Goal: Task Accomplishment & Management: Manage account settings

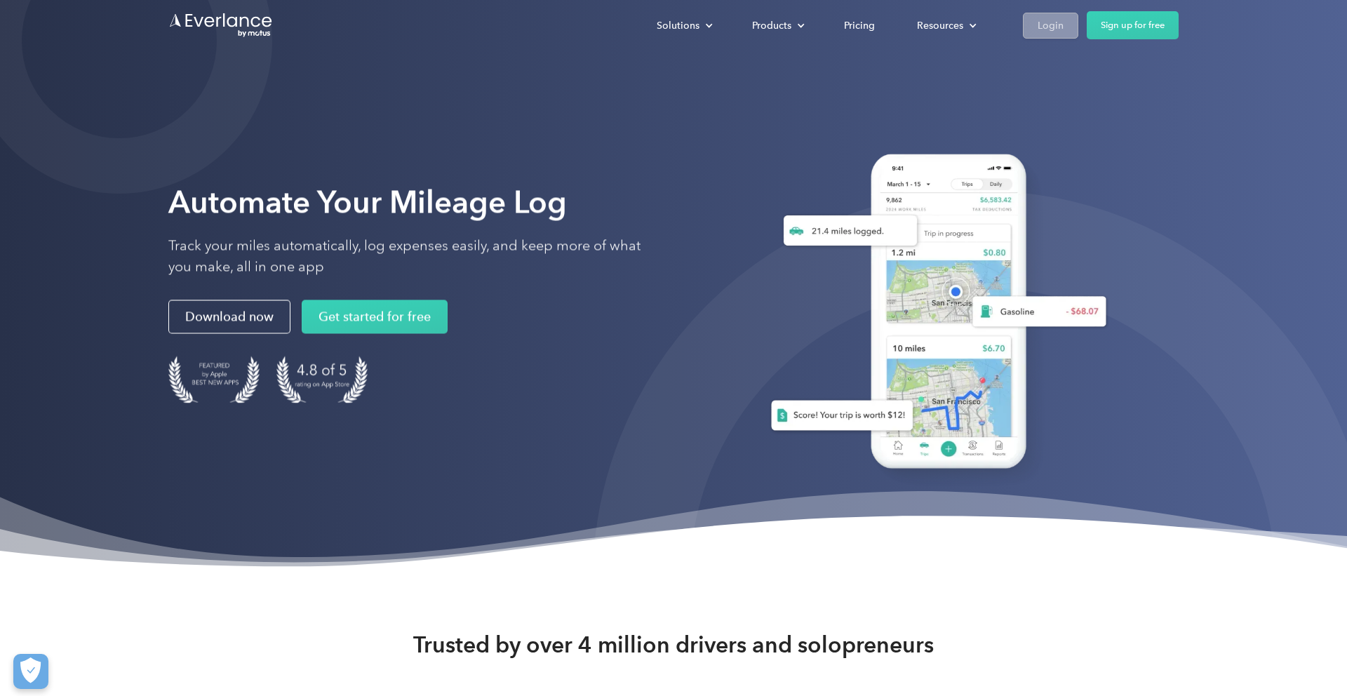
click at [1049, 27] on div "Login" at bounding box center [1050, 26] width 26 height 18
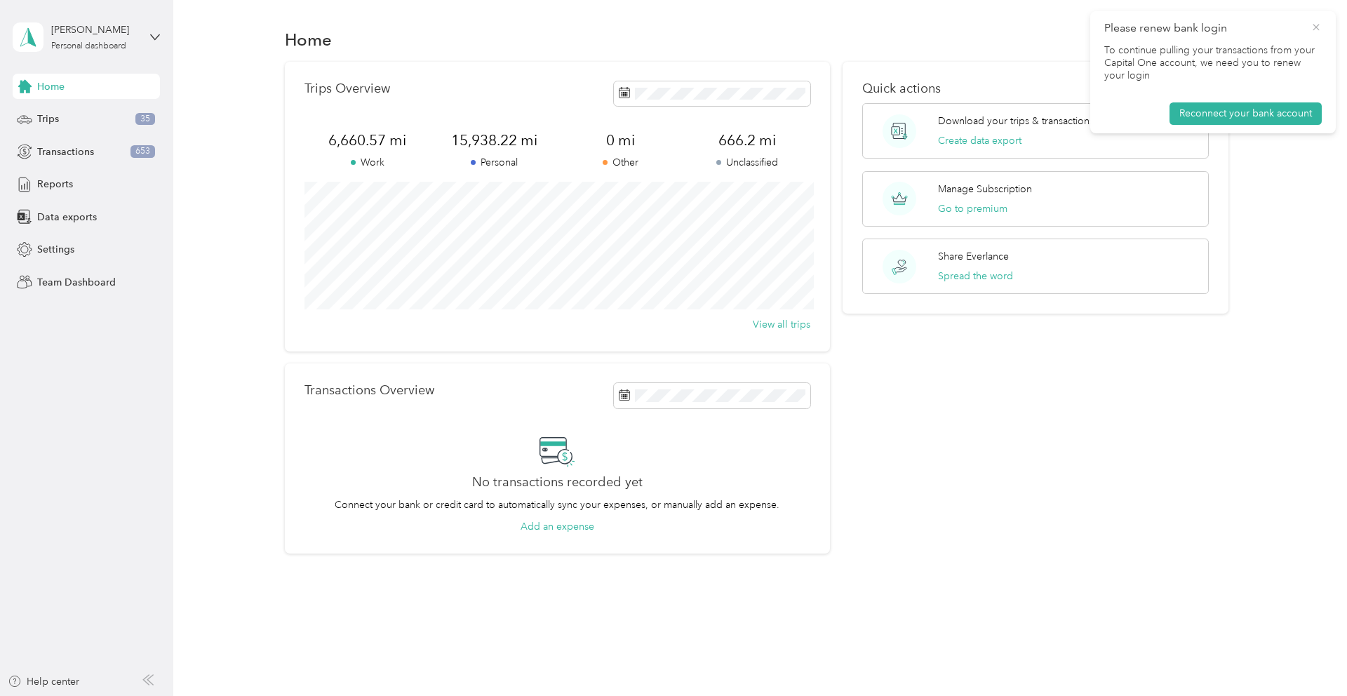
click at [1314, 29] on icon at bounding box center [1315, 27] width 6 height 6
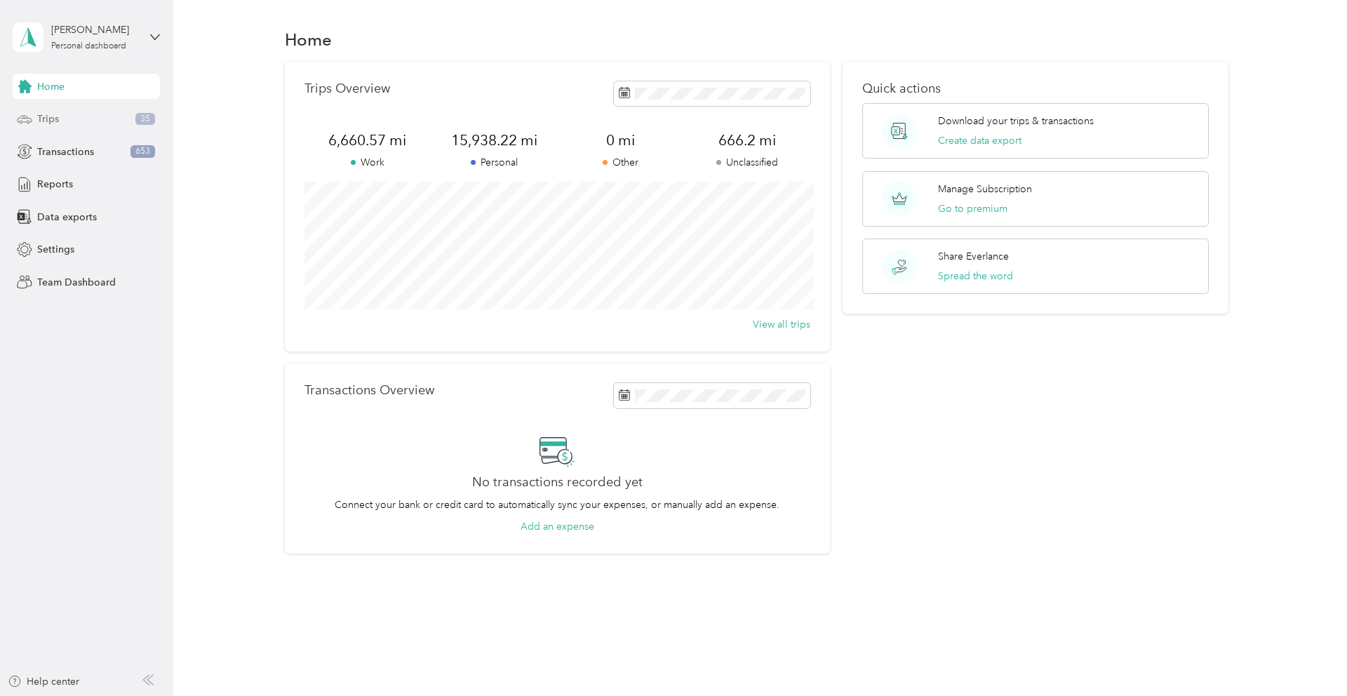
click at [72, 119] on div "Trips 35" at bounding box center [86, 119] width 147 height 25
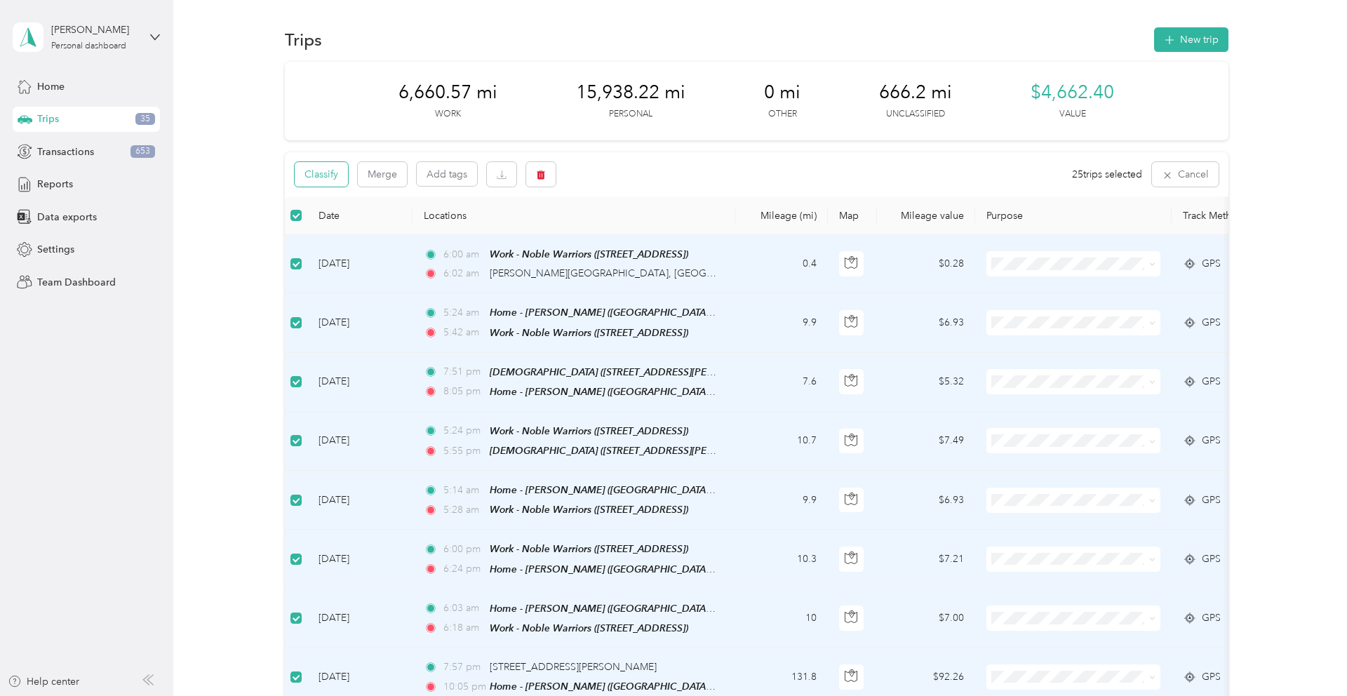
click at [334, 170] on button "Classify" at bounding box center [321, 174] width 53 height 25
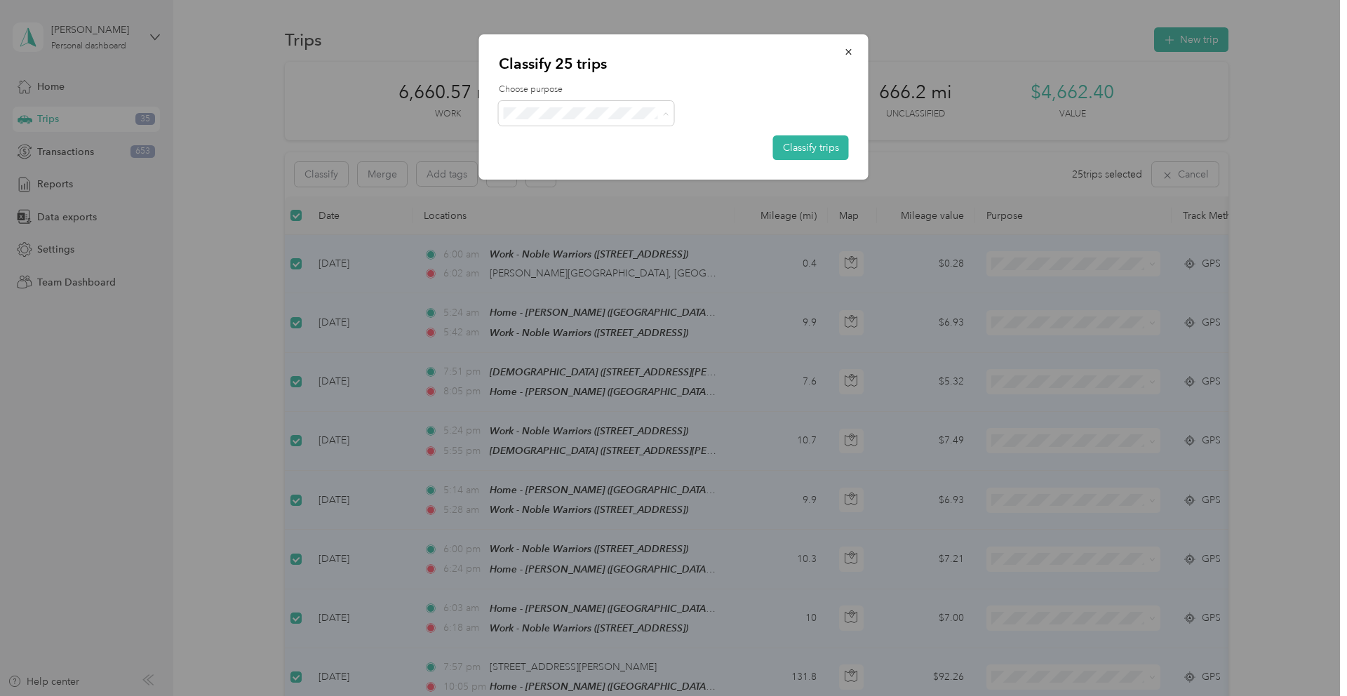
click at [589, 156] on span "Personal" at bounding box center [598, 163] width 130 height 15
click at [807, 144] on button "Classify trips" at bounding box center [811, 147] width 76 height 25
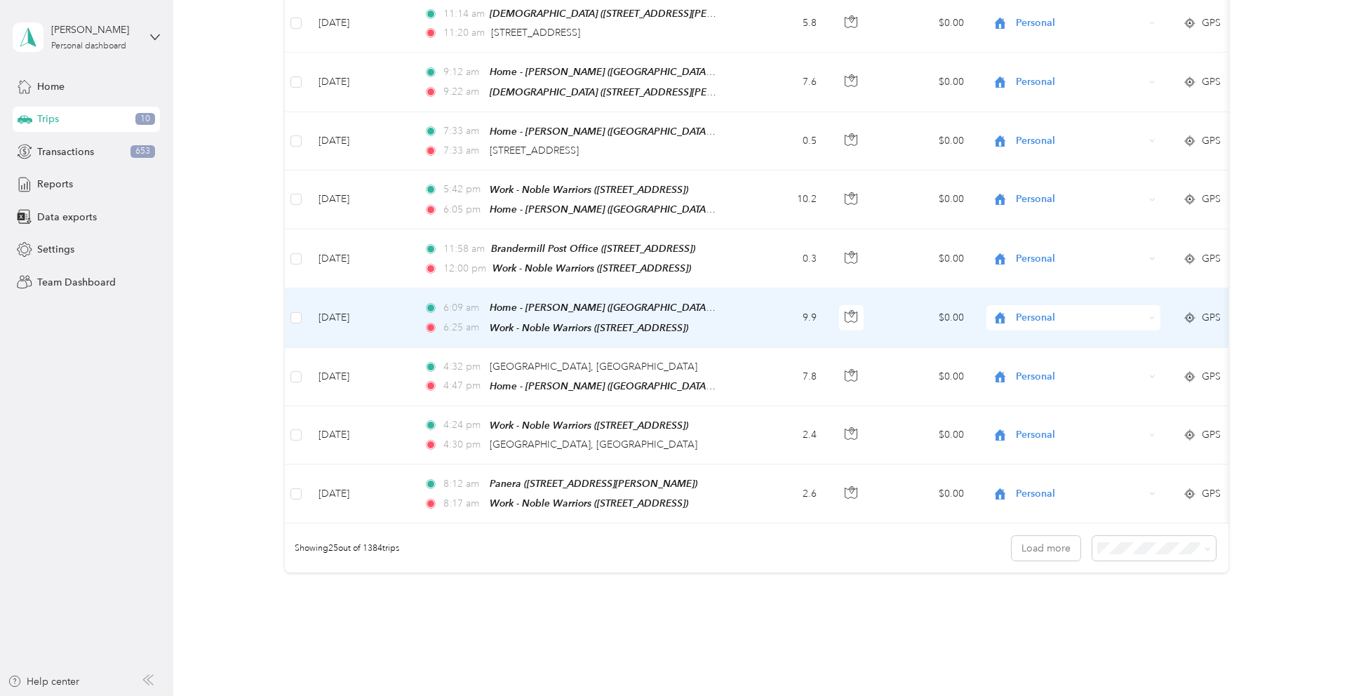
scroll to position [1226, 0]
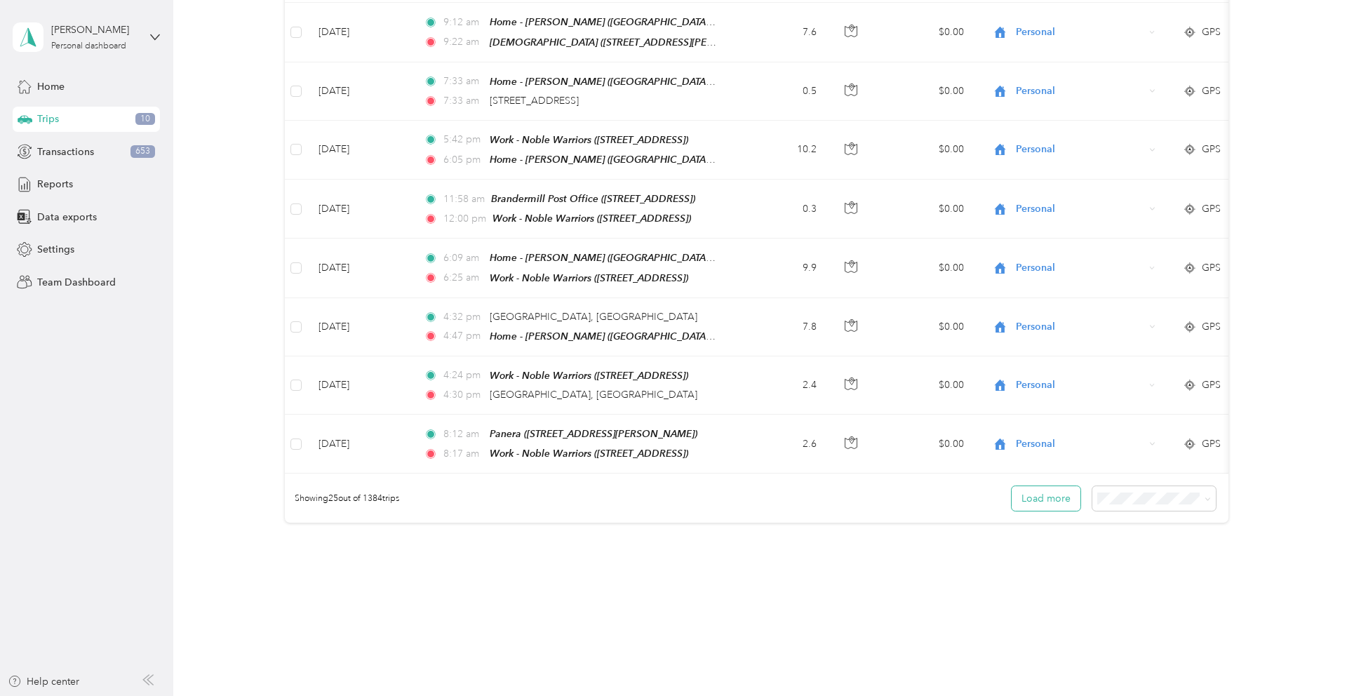
click at [1069, 486] on button "Load more" at bounding box center [1045, 498] width 69 height 25
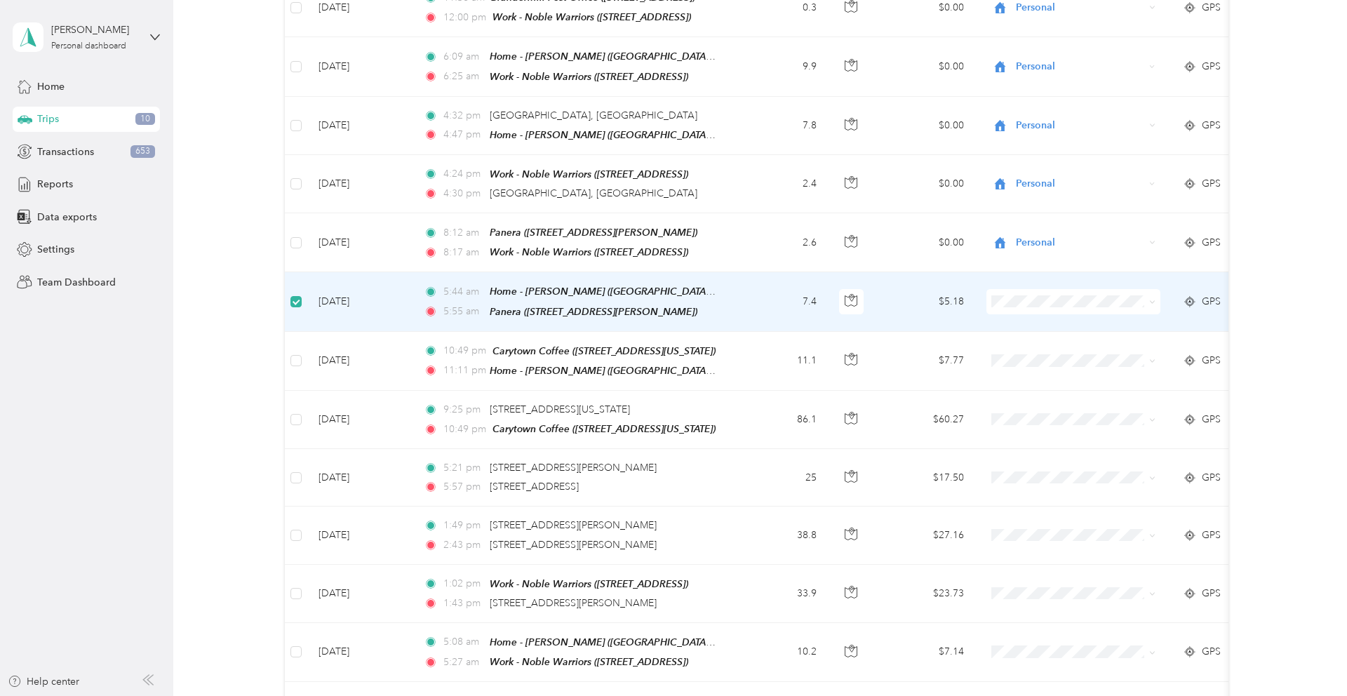
scroll to position [1424, 0]
click at [1055, 329] on span "Personal" at bounding box center [1086, 332] width 130 height 15
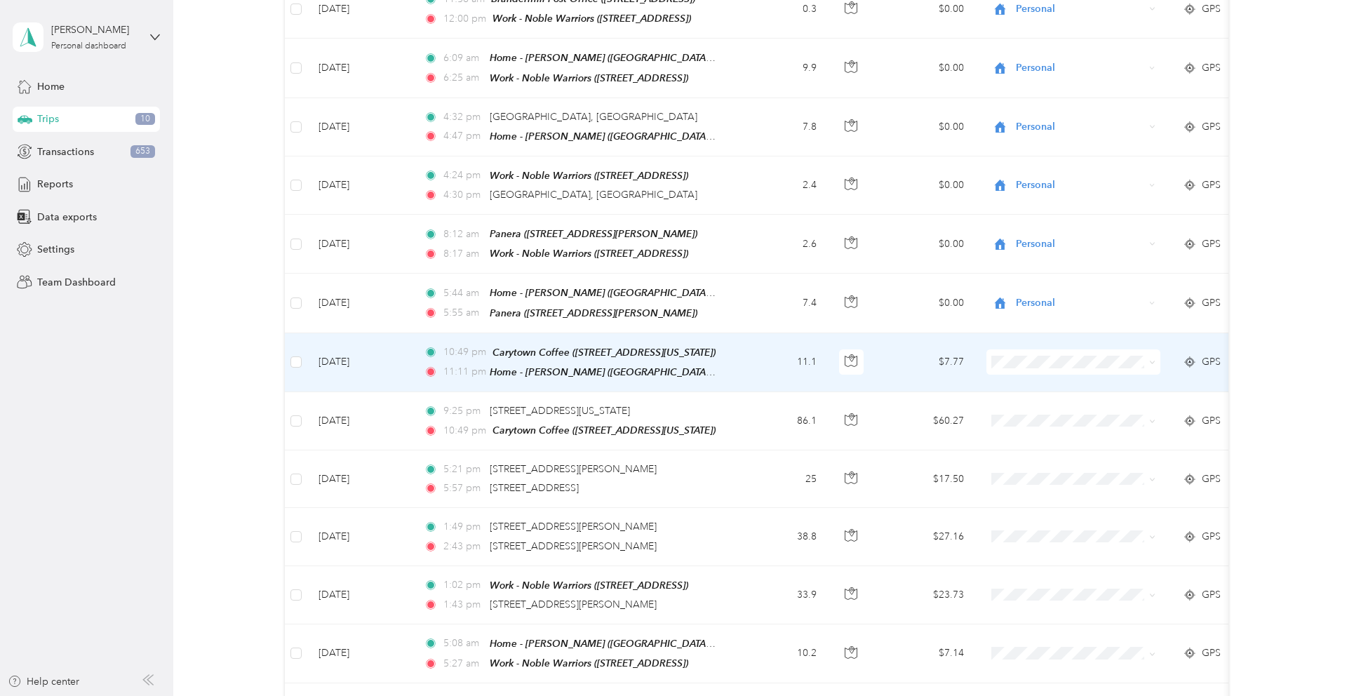
click at [887, 347] on td "$7.77" at bounding box center [926, 362] width 98 height 59
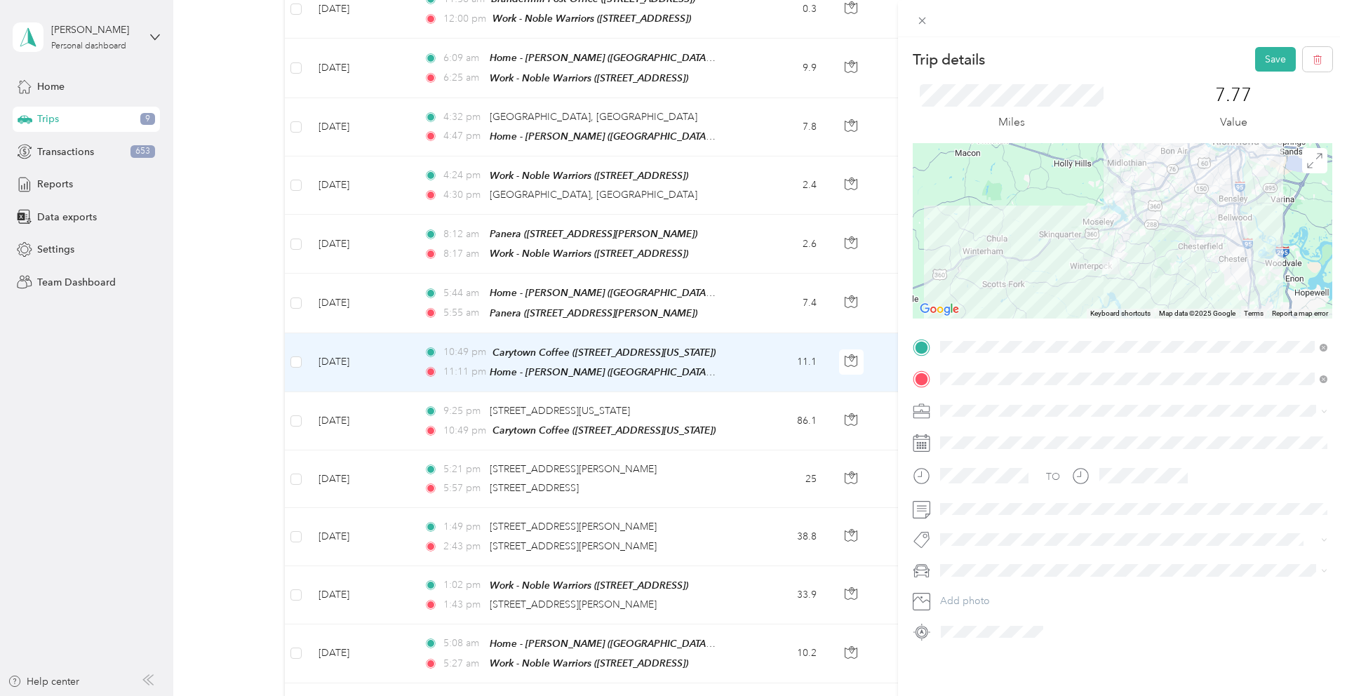
click at [958, 441] on li "Work" at bounding box center [1133, 435] width 397 height 25
click at [1271, 67] on button "Save" at bounding box center [1275, 59] width 41 height 25
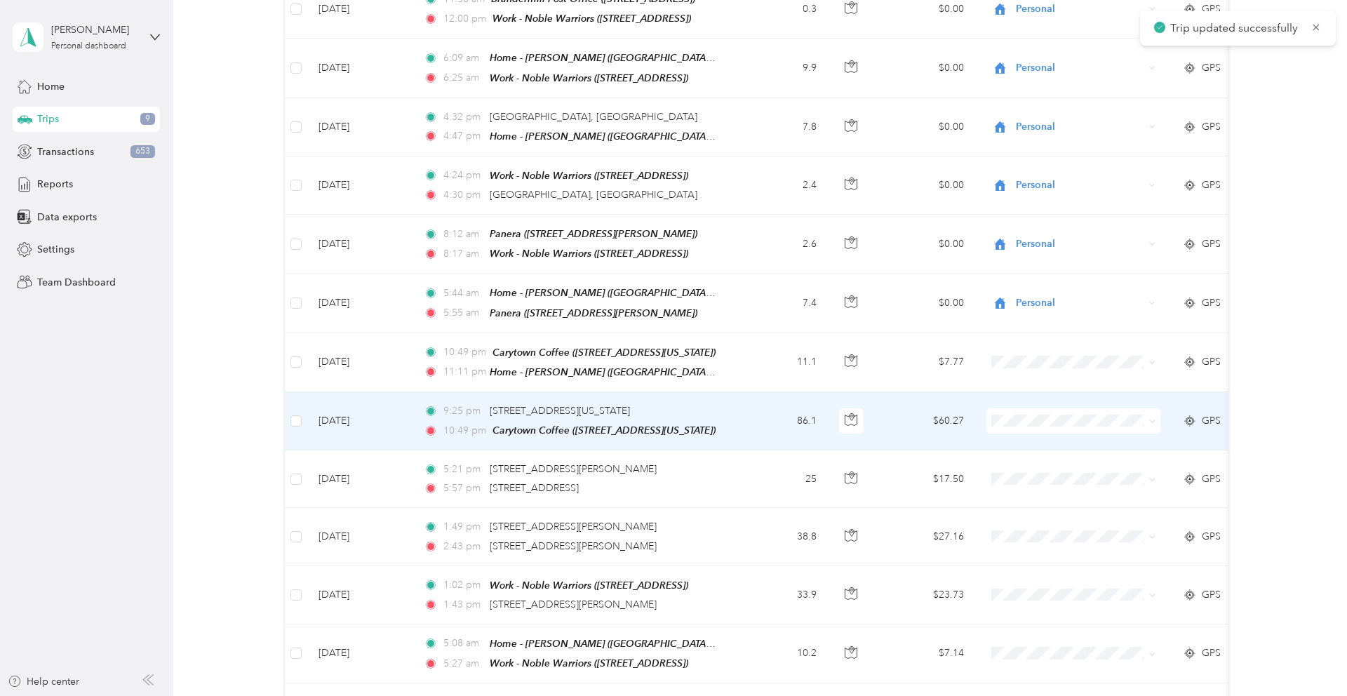
click at [895, 400] on td "$60.27" at bounding box center [926, 421] width 98 height 58
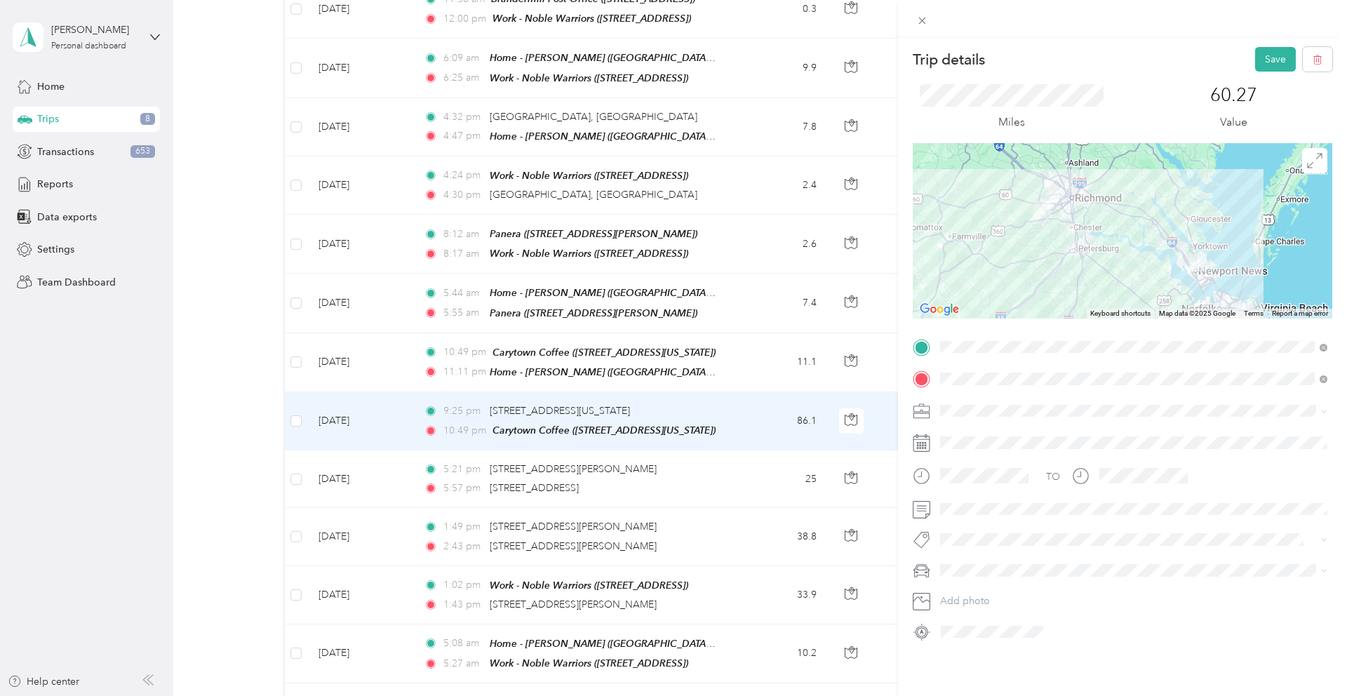
click at [981, 437] on div "Work" at bounding box center [1133, 435] width 377 height 15
click at [1276, 56] on button "Save" at bounding box center [1275, 59] width 41 height 25
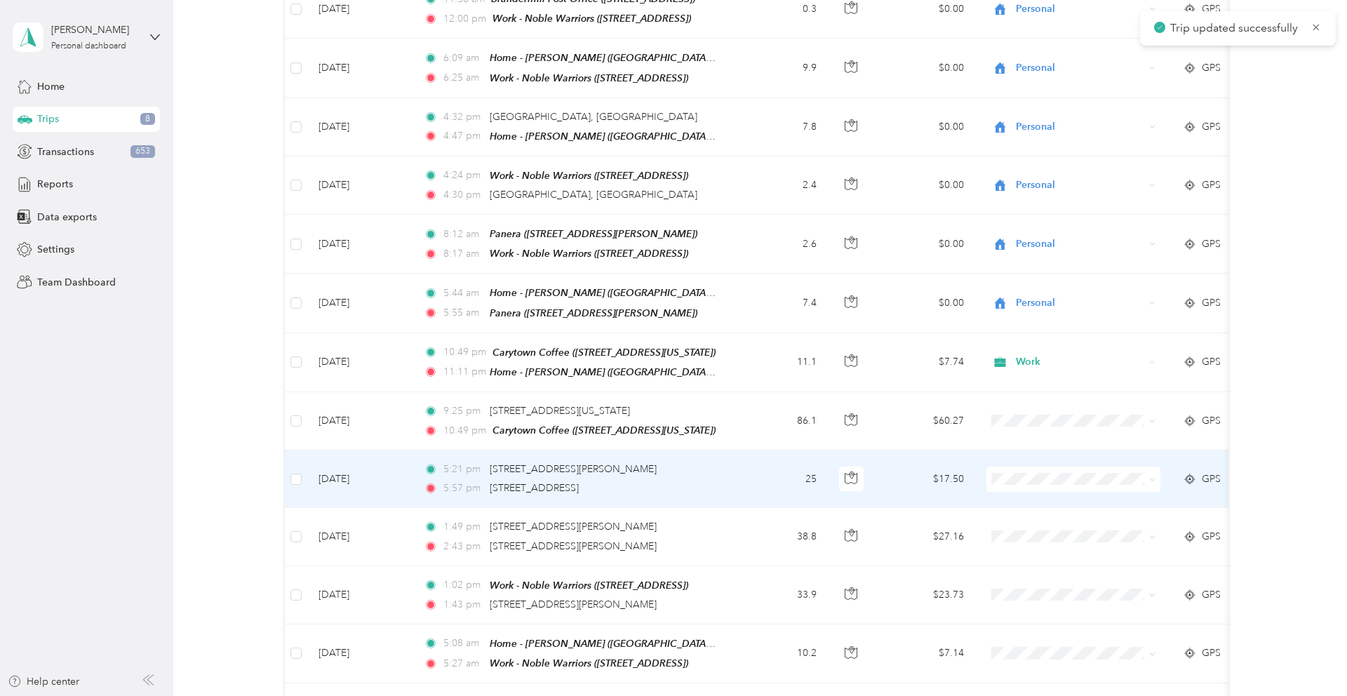
click at [891, 454] on td "$17.50" at bounding box center [926, 479] width 98 height 58
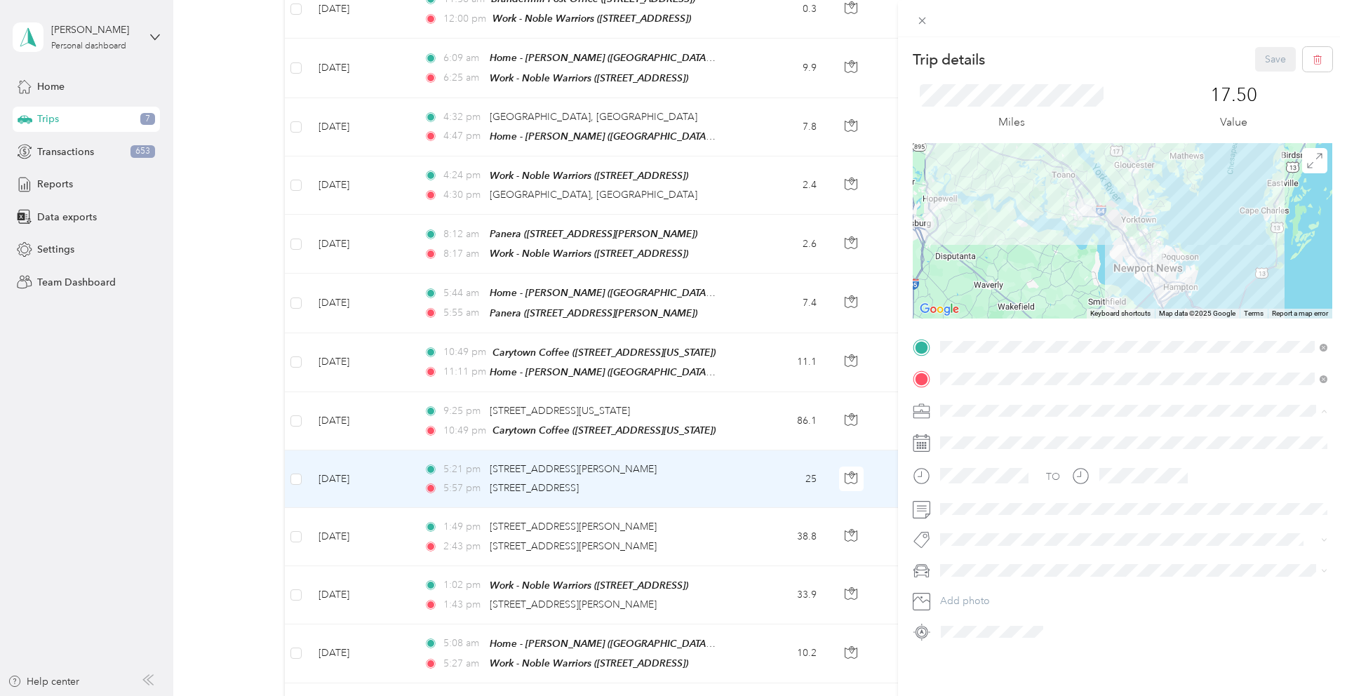
click at [957, 436] on div "Work" at bounding box center [1133, 435] width 377 height 15
click at [1264, 63] on button "Save" at bounding box center [1275, 59] width 41 height 25
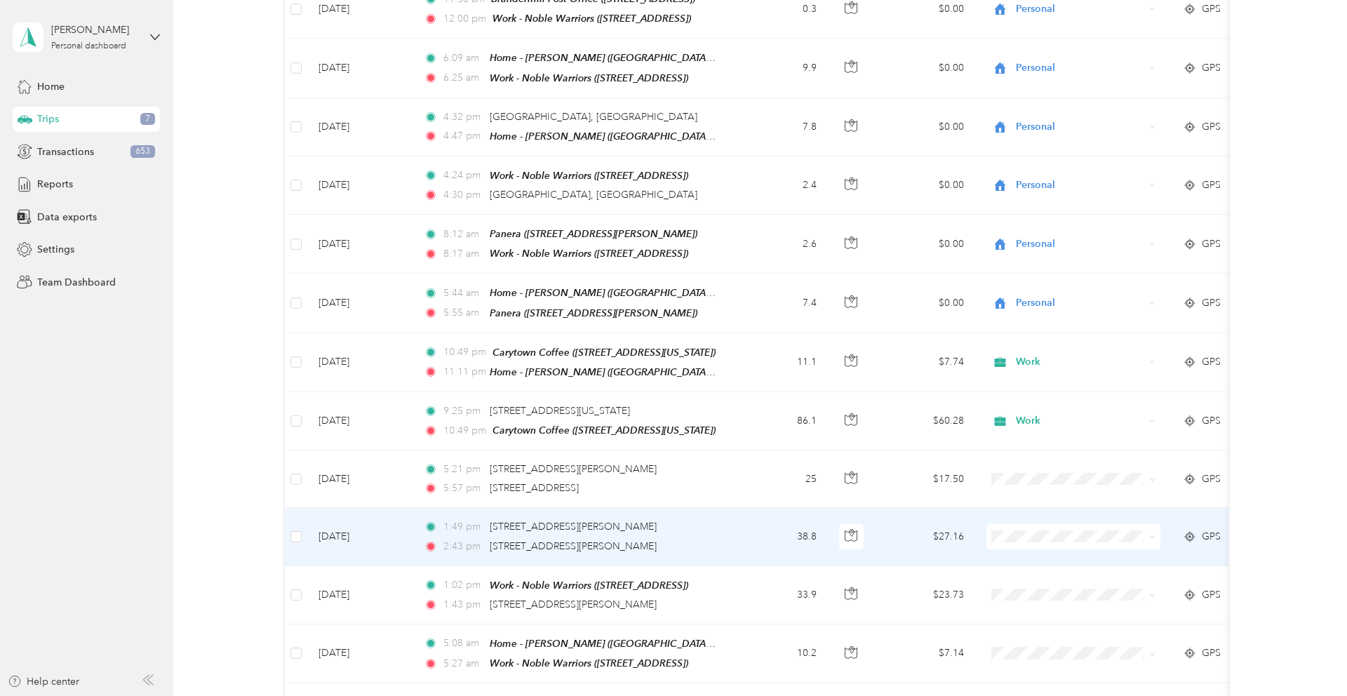
click at [889, 511] on td "$27.16" at bounding box center [926, 537] width 98 height 58
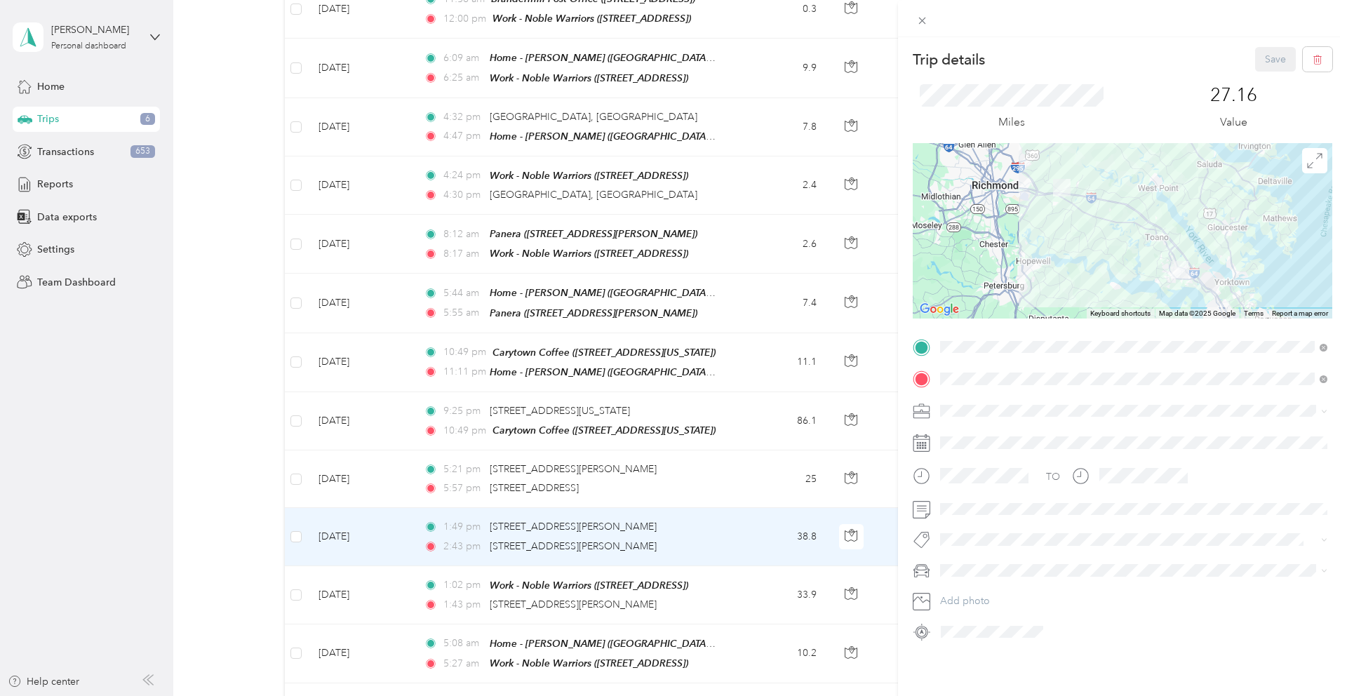
click at [964, 435] on div "Work" at bounding box center [1133, 435] width 377 height 15
click at [1276, 63] on button "Save" at bounding box center [1275, 59] width 41 height 25
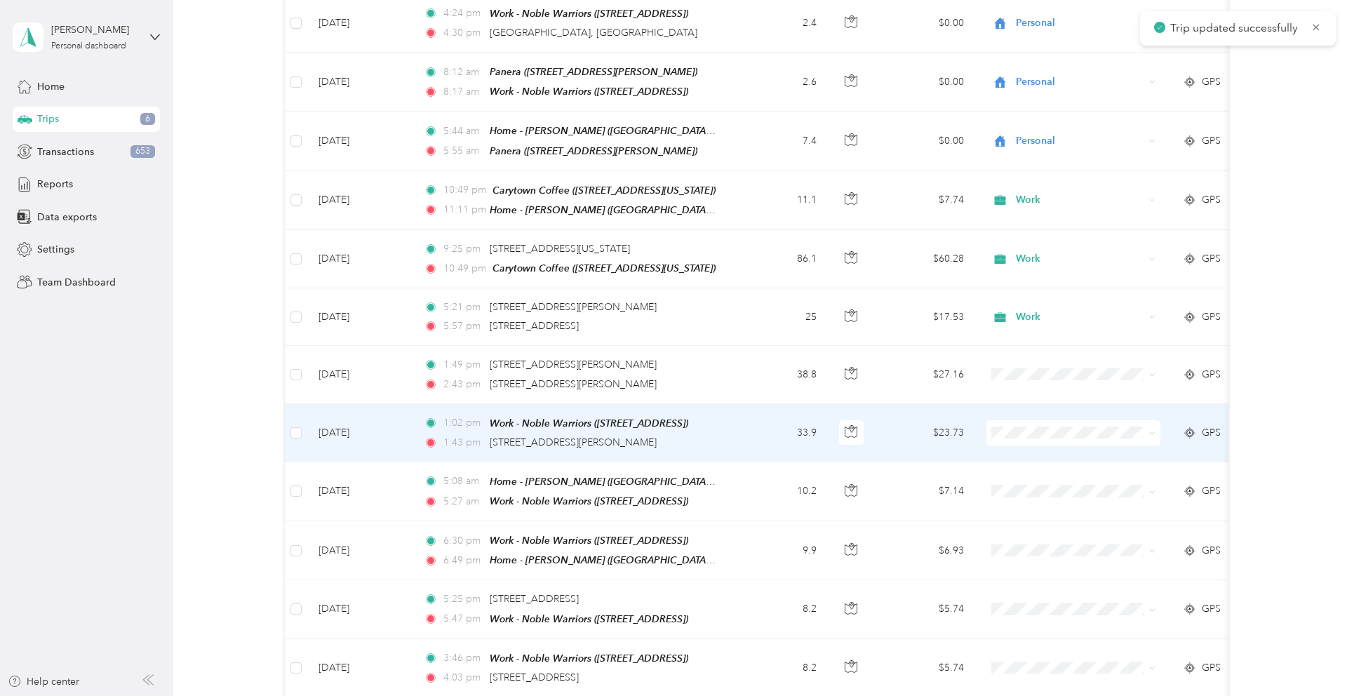
scroll to position [1605, 0]
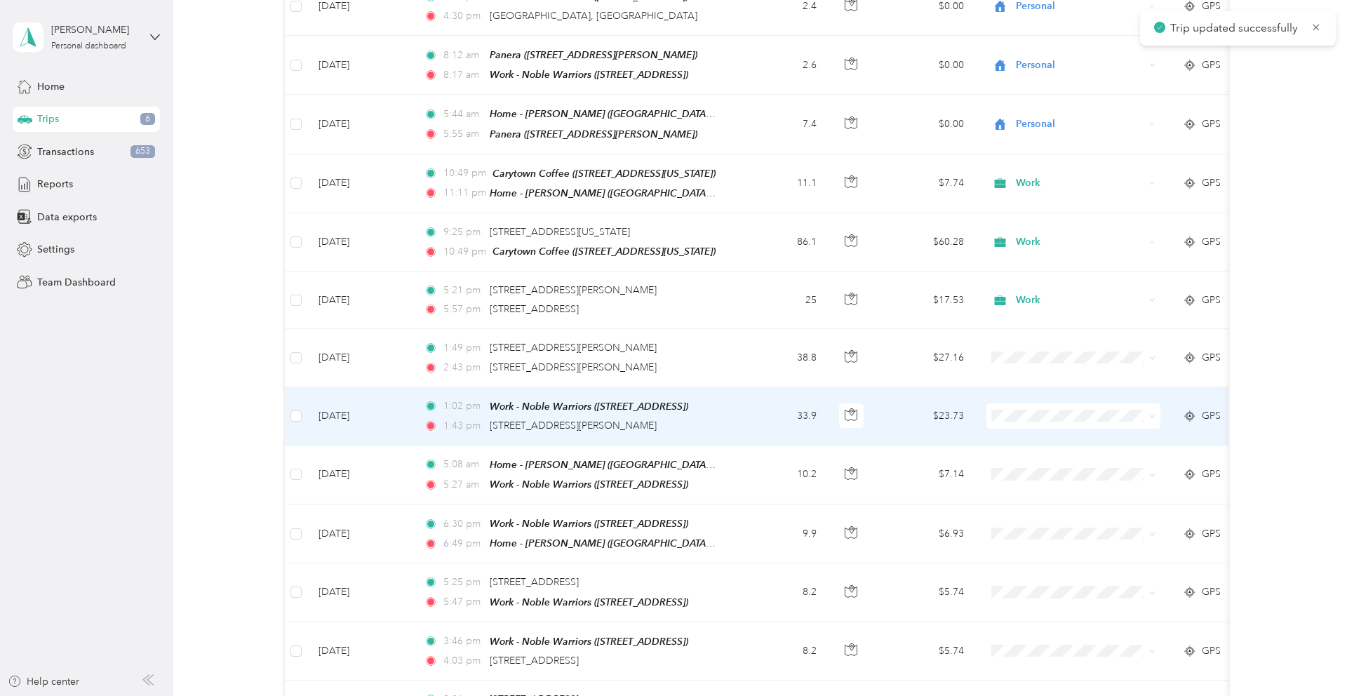
click at [733, 387] on td "1:02 pm Work - Noble Warriors (13509 E Boundary Rd, Midlothian, VA) 1:43 pm 331…" at bounding box center [573, 416] width 323 height 58
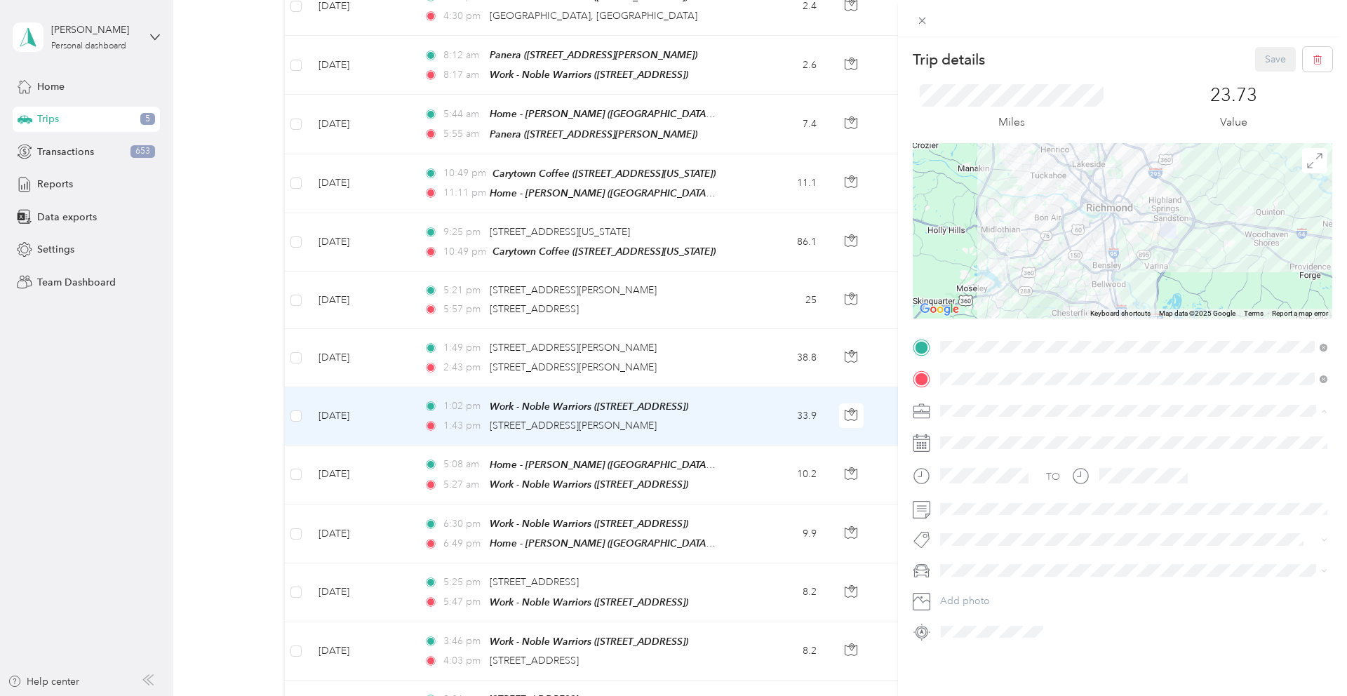
click at [974, 435] on div "Work" at bounding box center [1133, 435] width 377 height 15
click at [1275, 61] on button "Save" at bounding box center [1275, 59] width 41 height 25
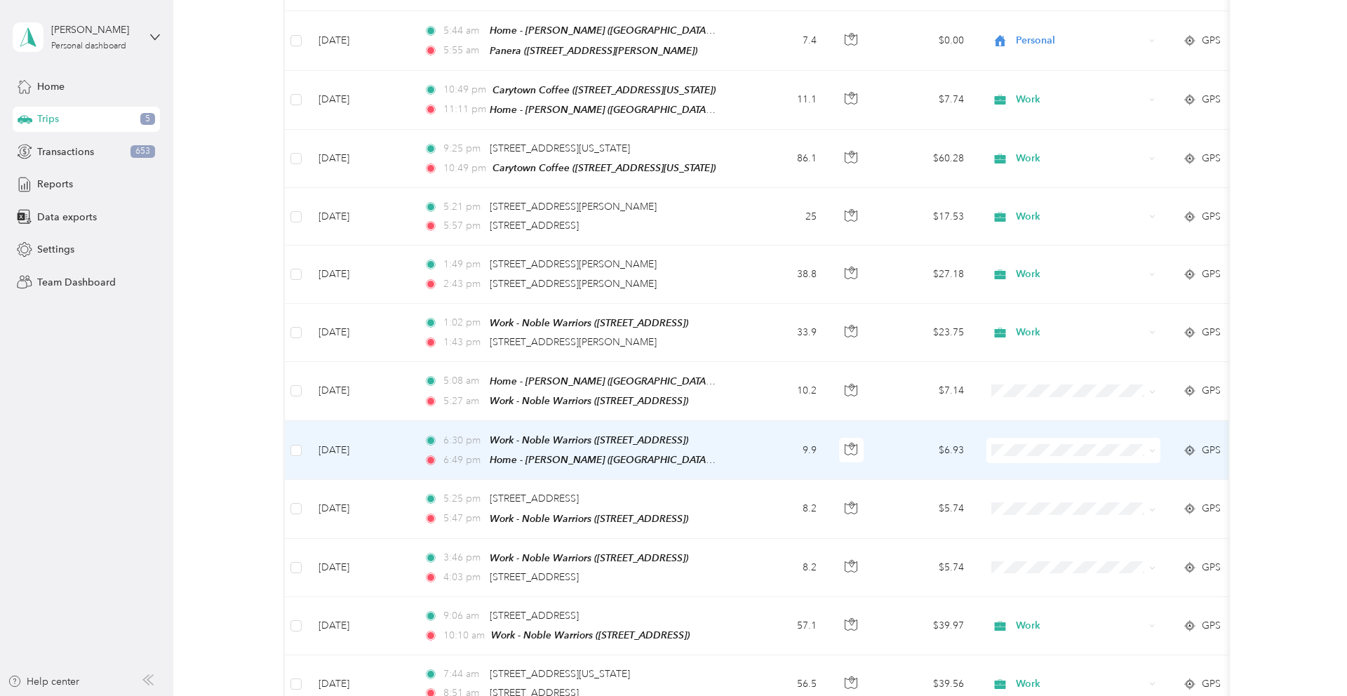
scroll to position [1696, 0]
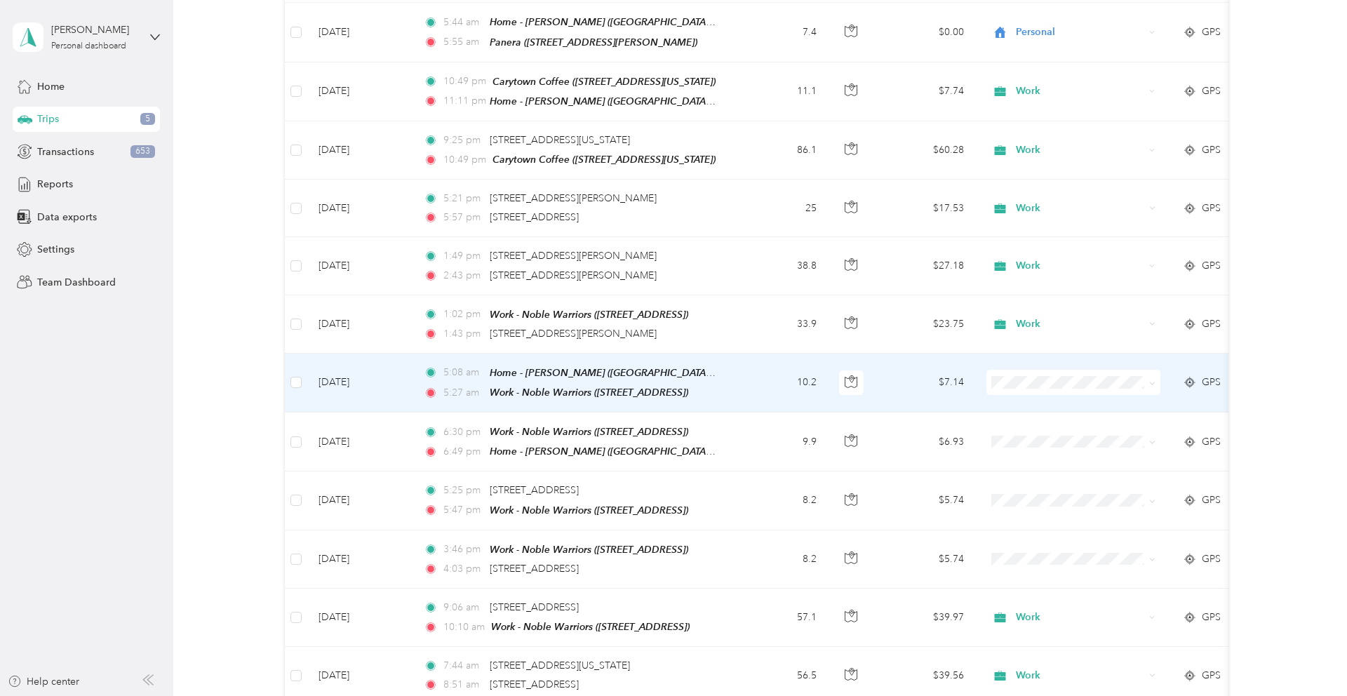
click at [1050, 404] on span "Personal" at bounding box center [1086, 406] width 130 height 15
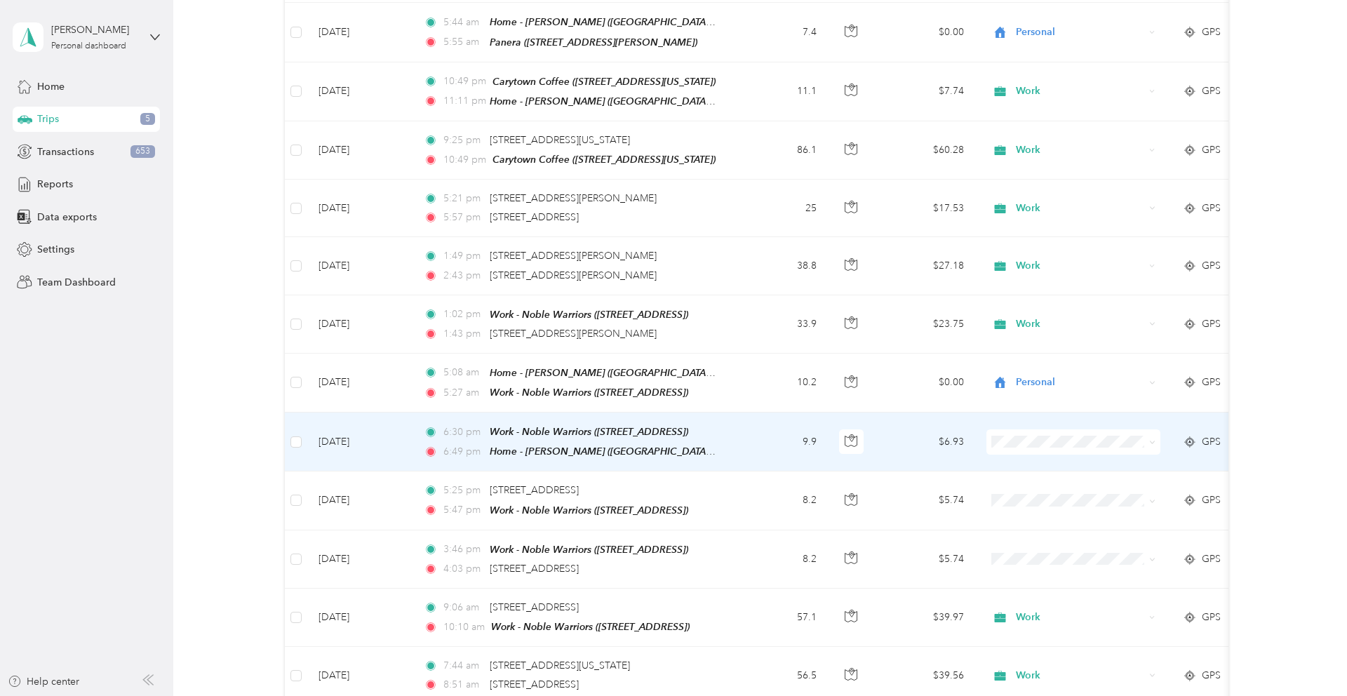
click at [896, 418] on td "$6.93" at bounding box center [926, 441] width 98 height 59
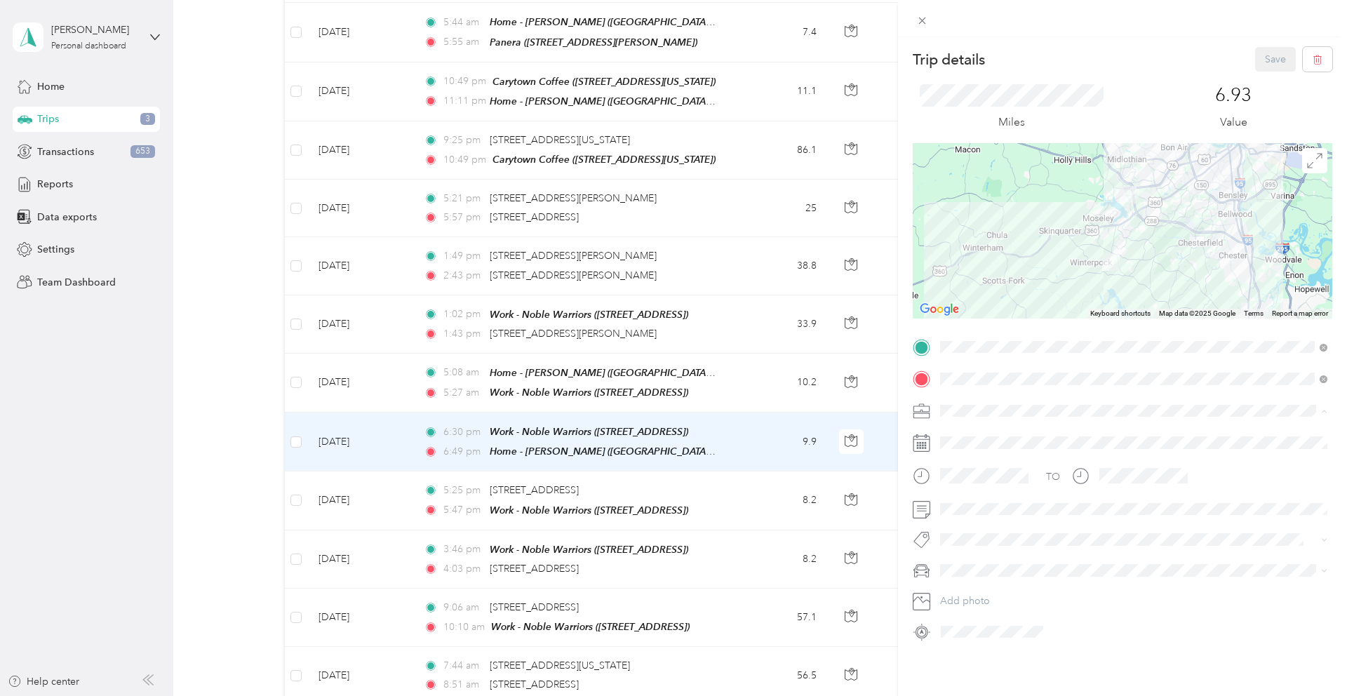
click at [965, 457] on span "Personal" at bounding box center [963, 460] width 37 height 12
click at [879, 469] on div "Trip details Save This trip cannot be edited because it is either under review,…" at bounding box center [673, 348] width 1347 height 696
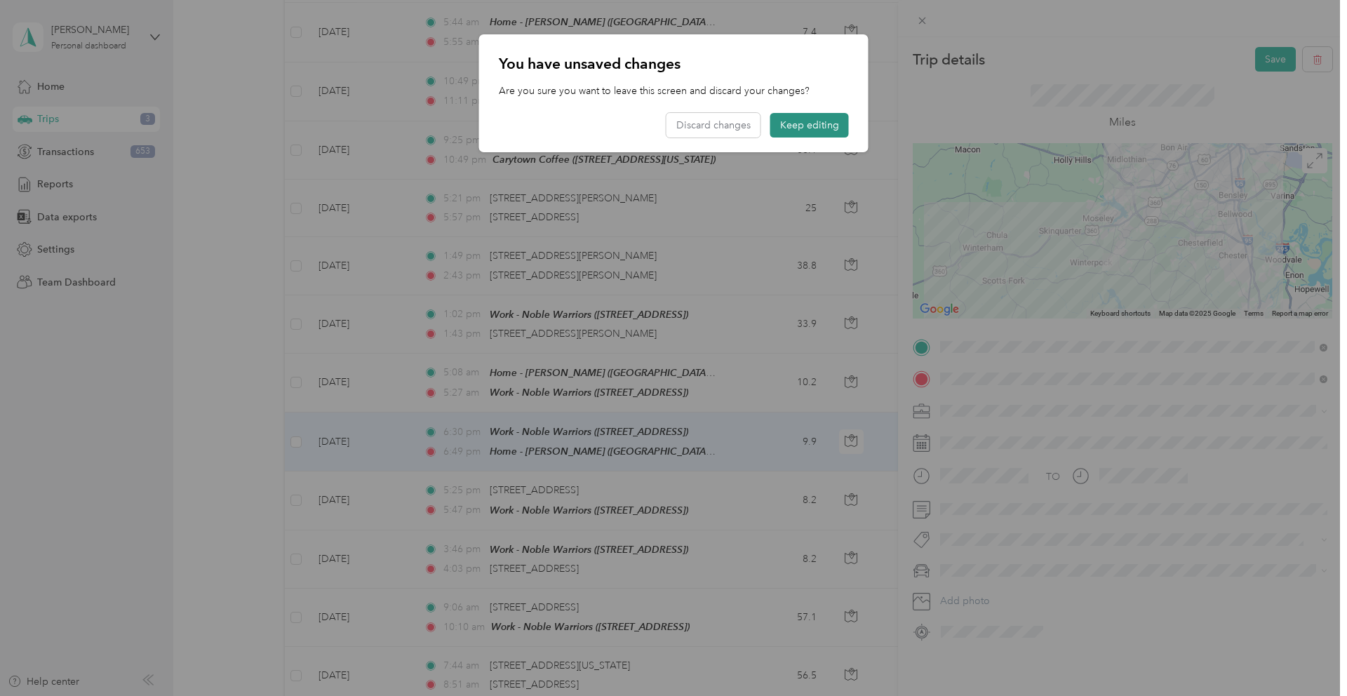
click at [799, 127] on button "Keep editing" at bounding box center [809, 125] width 79 height 25
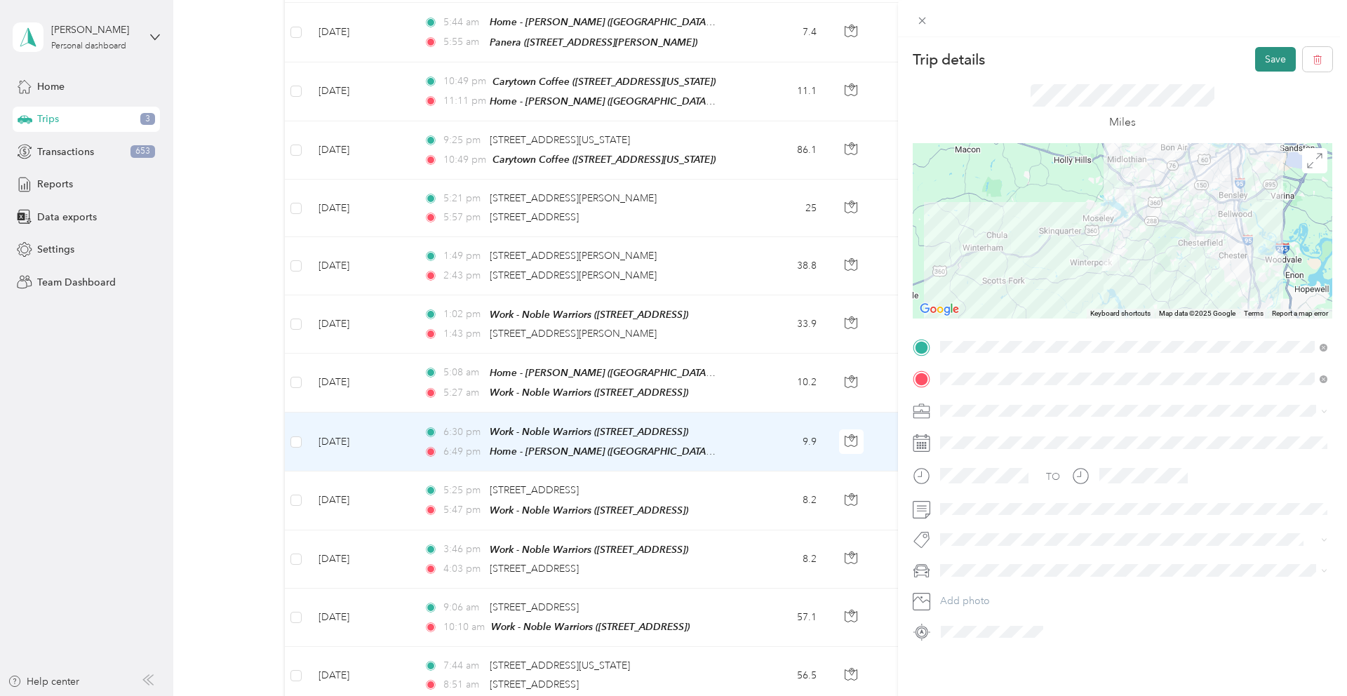
click at [1280, 53] on button "Save" at bounding box center [1275, 59] width 41 height 25
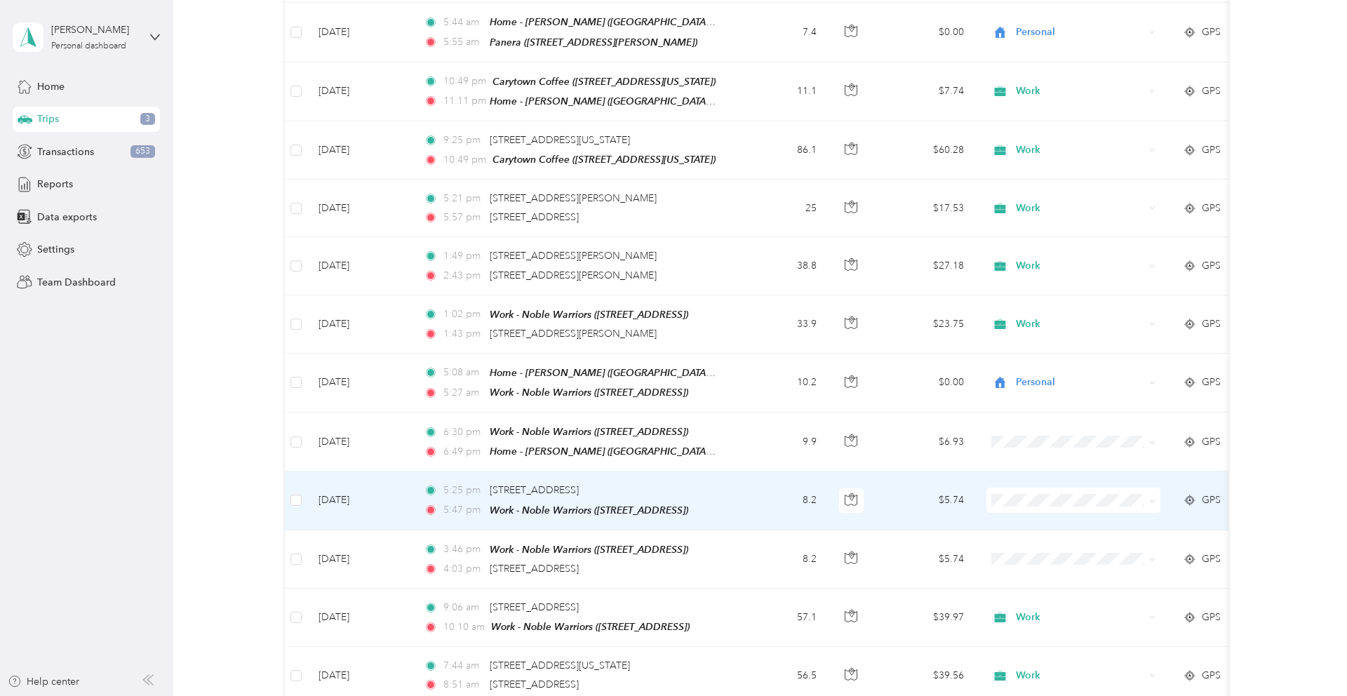
click at [903, 476] on td "$5.74" at bounding box center [926, 500] width 98 height 58
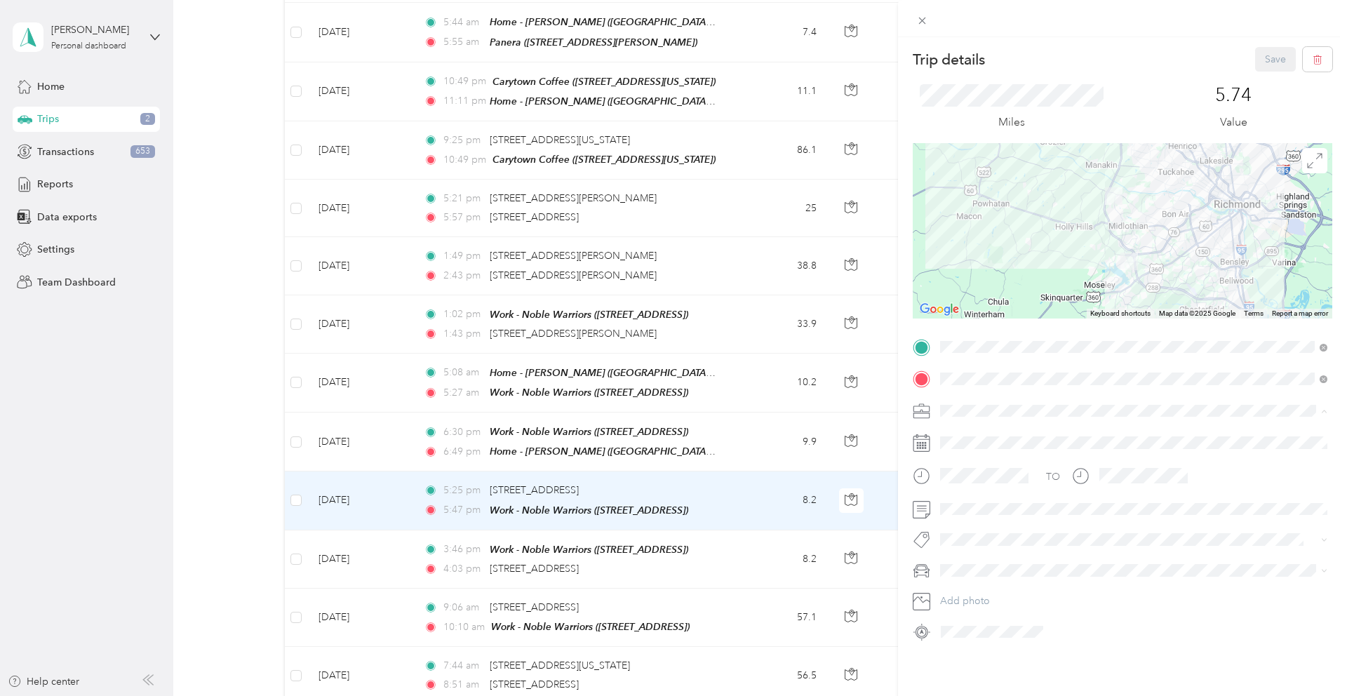
click at [968, 435] on div "Work" at bounding box center [1133, 435] width 377 height 15
click at [1277, 53] on button "Save" at bounding box center [1275, 59] width 41 height 25
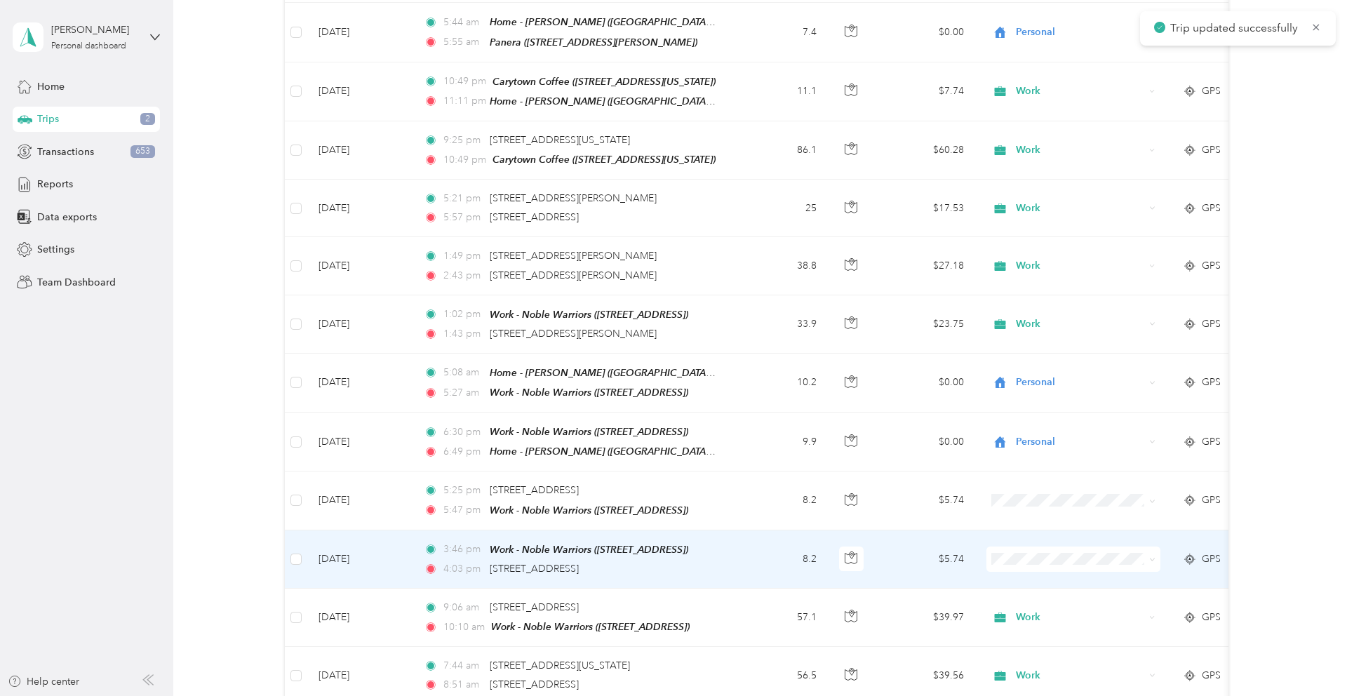
click at [905, 530] on td "$5.74" at bounding box center [926, 559] width 98 height 58
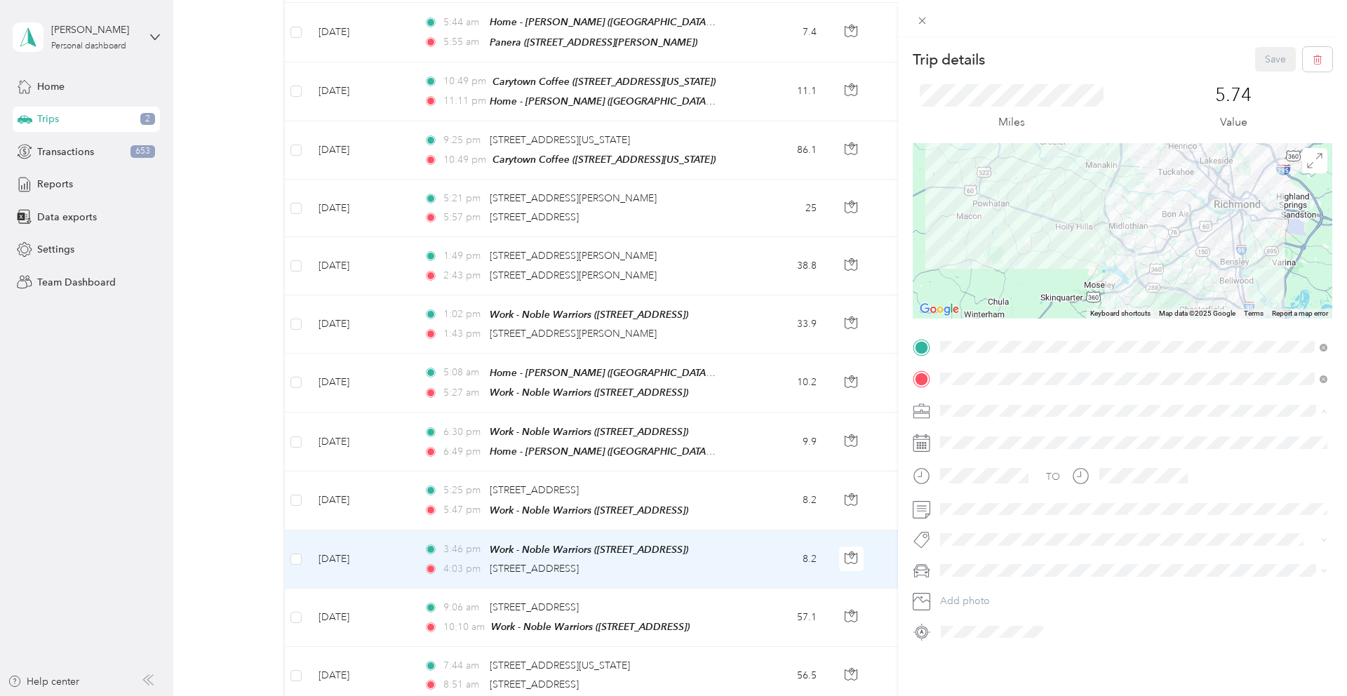
click at [962, 436] on li "Work" at bounding box center [1133, 435] width 397 height 25
click at [1270, 60] on button "Save" at bounding box center [1275, 59] width 41 height 25
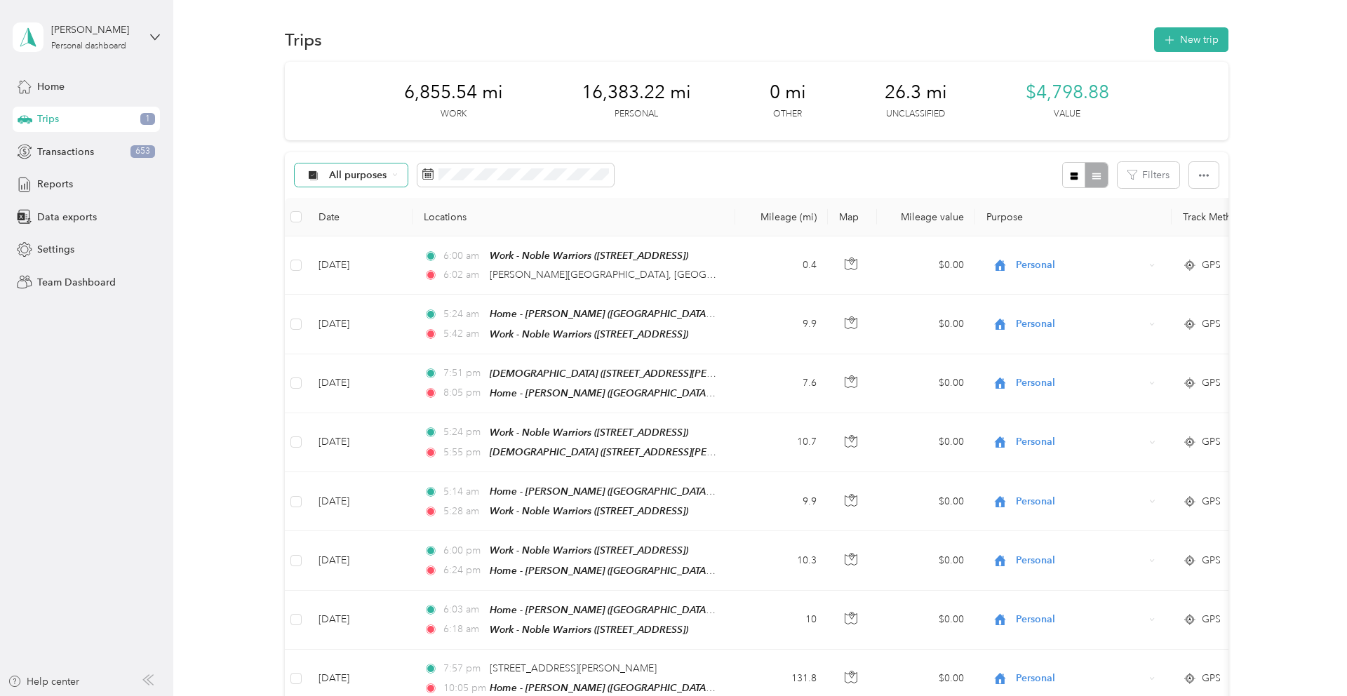
click at [372, 174] on span "All purposes" at bounding box center [358, 175] width 58 height 10
click at [358, 226] on span "Unclassified" at bounding box center [364, 224] width 68 height 15
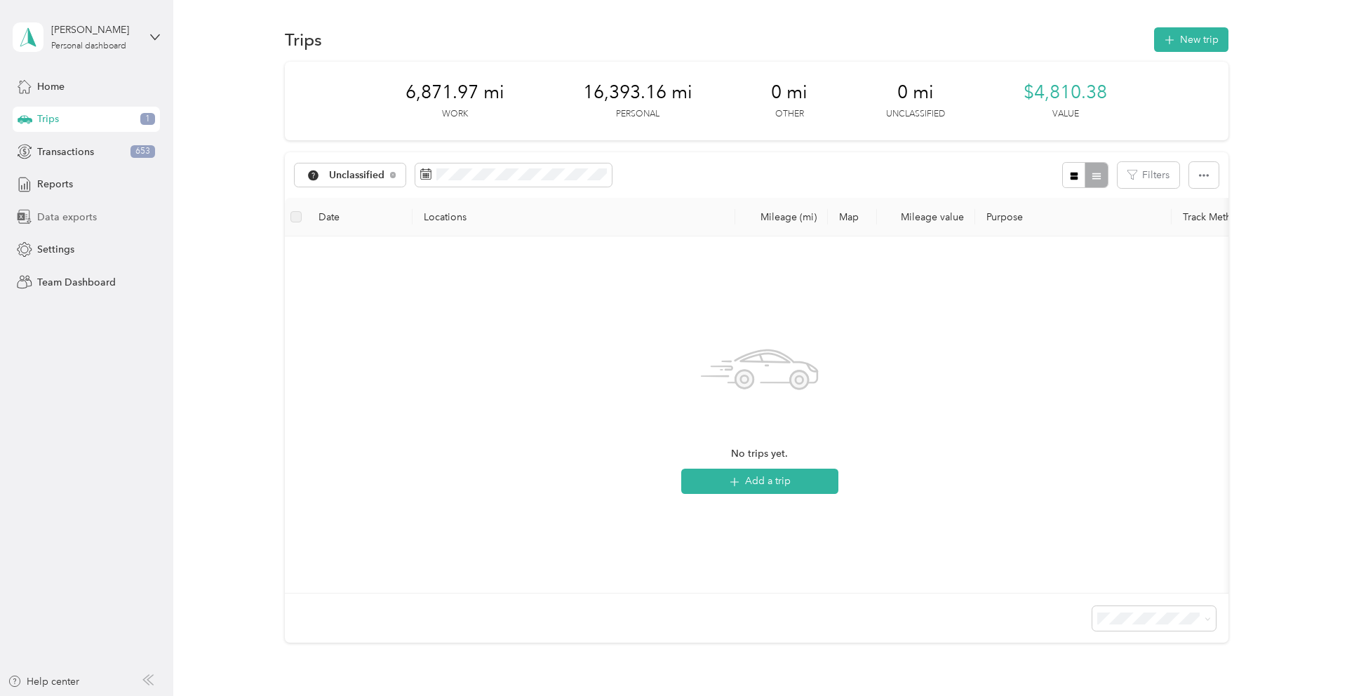
click at [67, 218] on span "Data exports" at bounding box center [67, 217] width 60 height 15
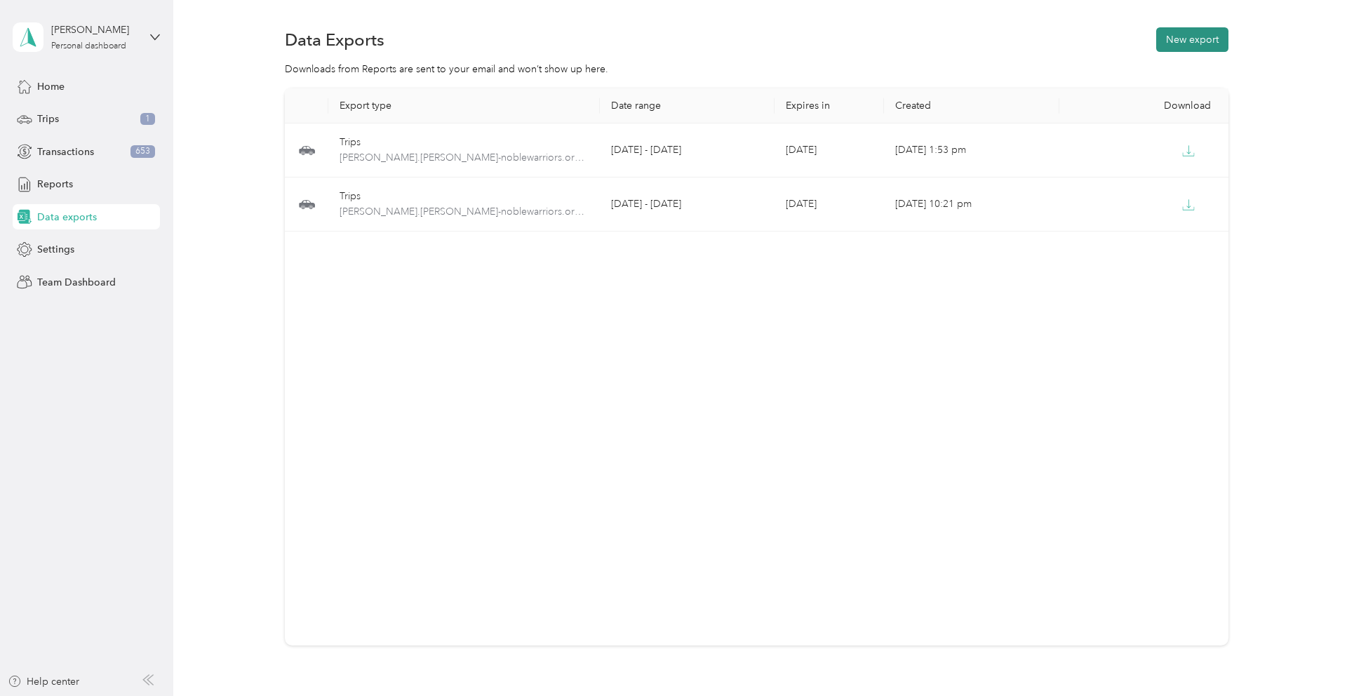
click at [1205, 41] on button "New export" at bounding box center [1192, 39] width 72 height 25
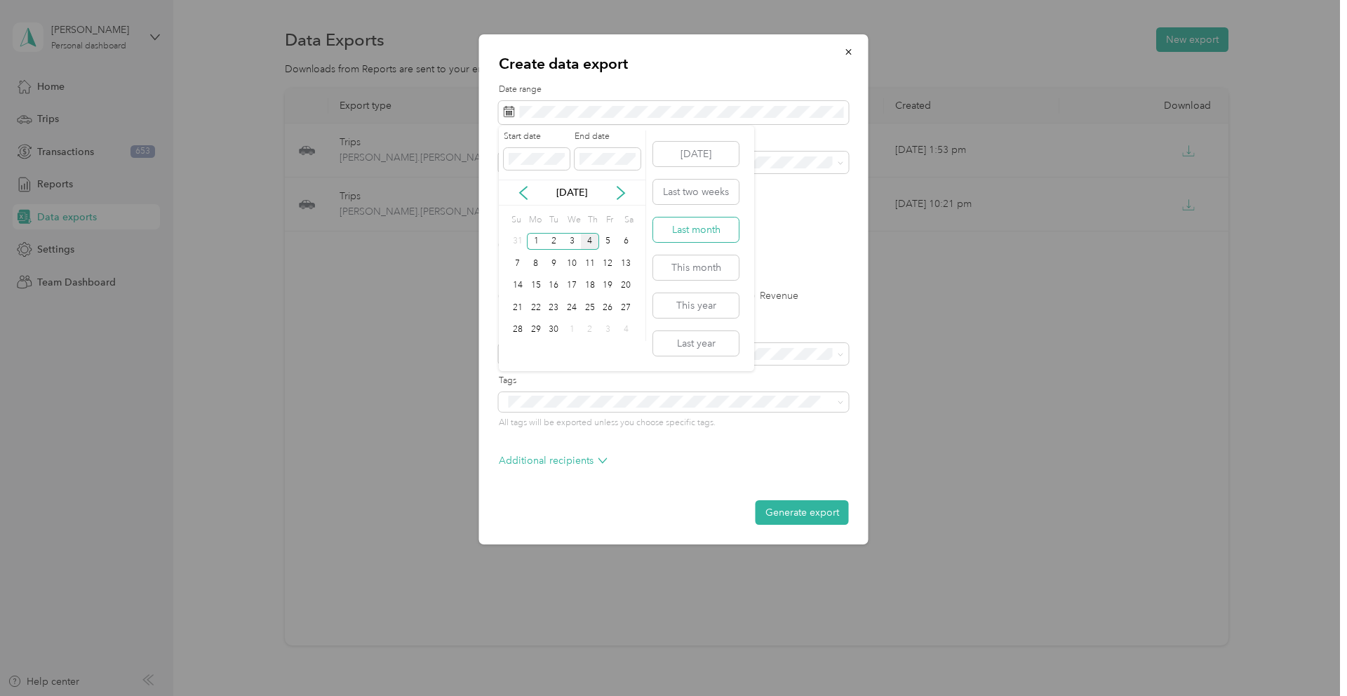
click at [701, 224] on button "Last month" at bounding box center [696, 229] width 86 height 25
click at [605, 245] on label "PDF" at bounding box center [617, 245] width 34 height 10
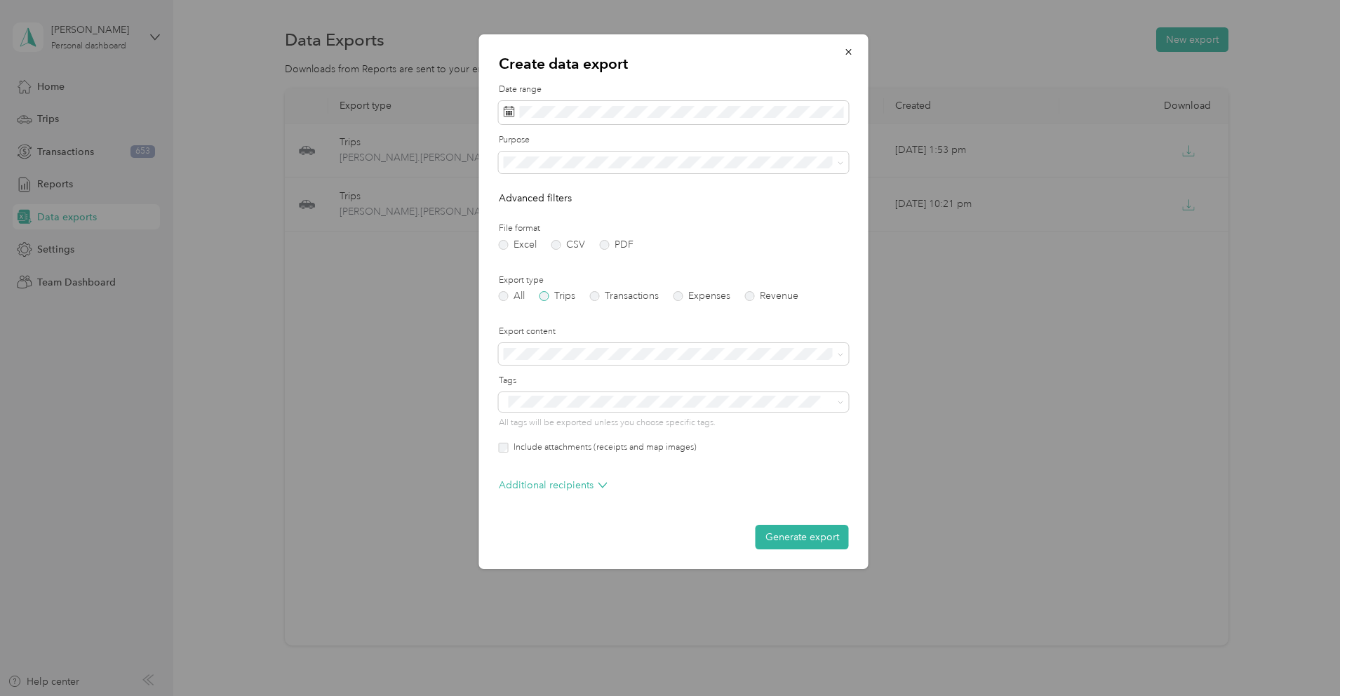
click at [549, 296] on label "Trips" at bounding box center [557, 296] width 36 height 10
click at [653, 403] on div "Summary and full trips list" at bounding box center [665, 403] width 314 height 15
click at [811, 539] on button "Generate export" at bounding box center [801, 537] width 93 height 25
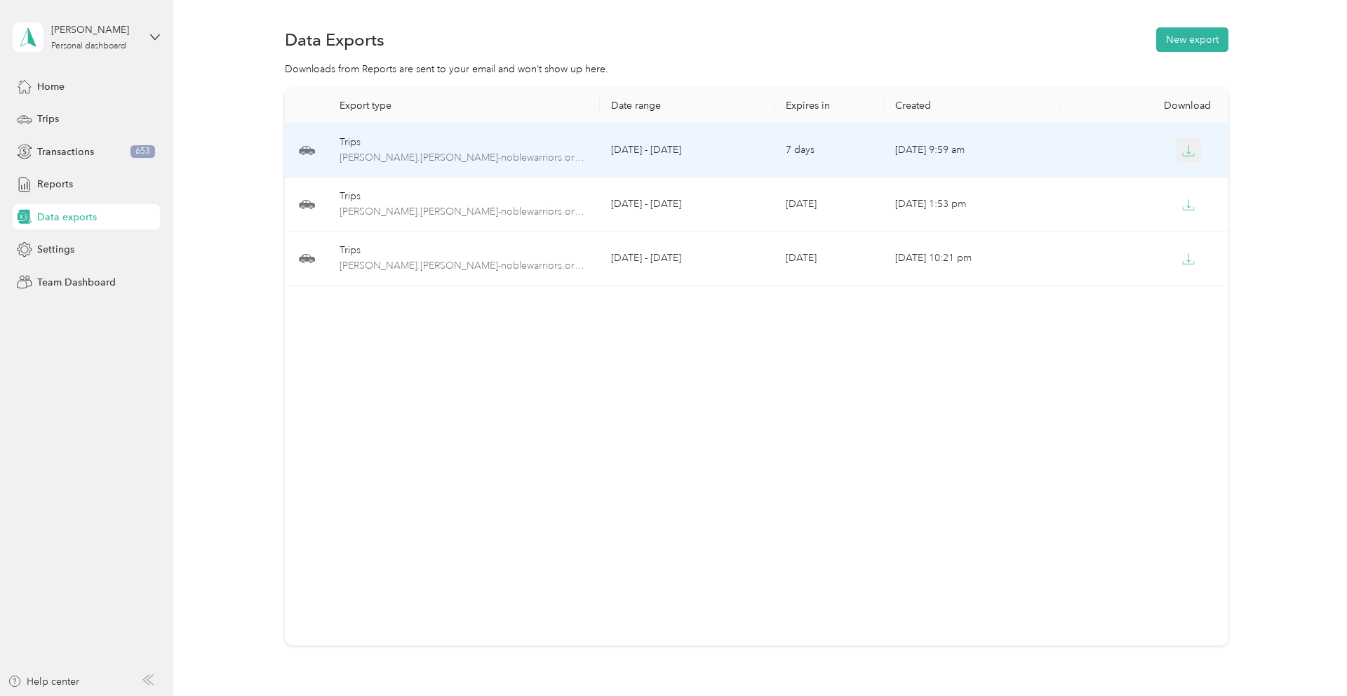
click at [1188, 152] on icon "button" at bounding box center [1189, 149] width 4 height 8
